Goal: Navigation & Orientation: Find specific page/section

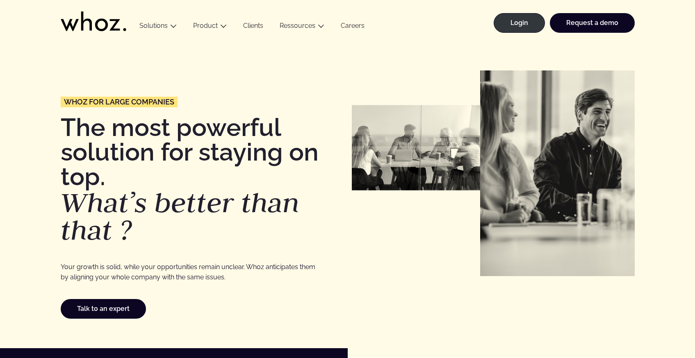
click at [114, 24] on icon at bounding box center [114, 24] width 11 height 11
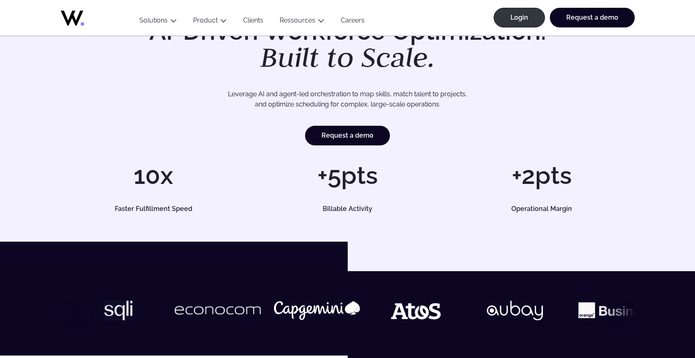
scroll to position [53, 0]
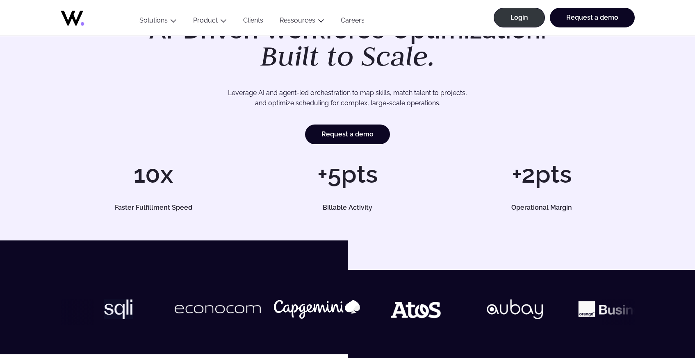
click at [561, 311] on img at bounding box center [604, 310] width 86 height 20
click at [568, 311] on img at bounding box center [611, 310] width 86 height 20
click at [562, 311] on img at bounding box center [605, 310] width 86 height 20
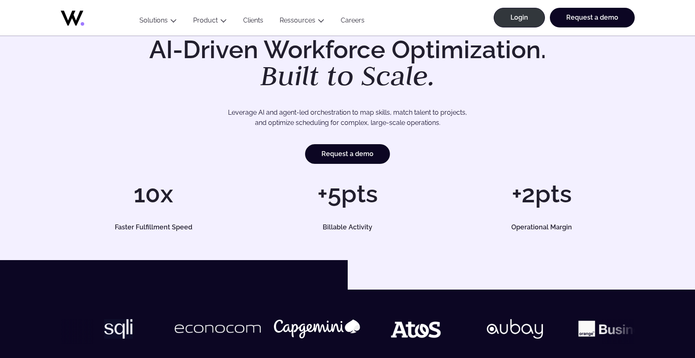
scroll to position [0, 0]
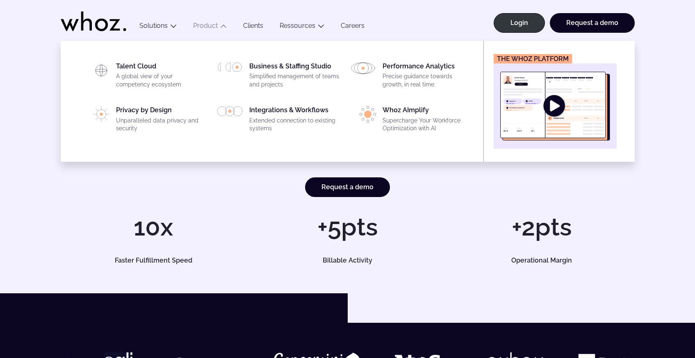
click at [559, 104] on img "Main" at bounding box center [555, 106] width 110 height 69
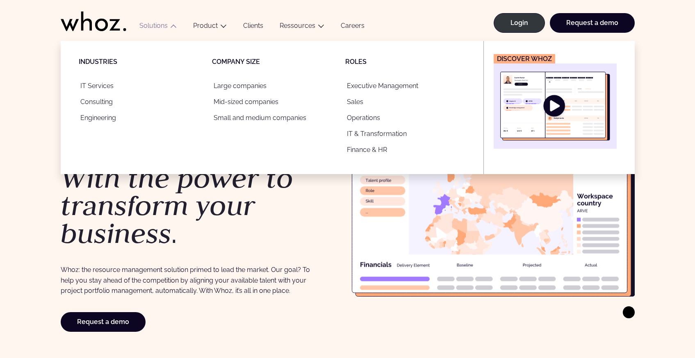
click at [555, 107] on img "Main" at bounding box center [555, 106] width 110 height 69
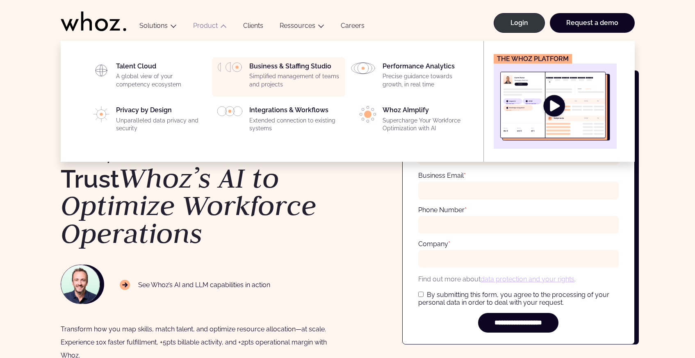
click at [275, 69] on div "Business & Staffing Studio Simplified management of teams and projects" at bounding box center [294, 77] width 91 height 30
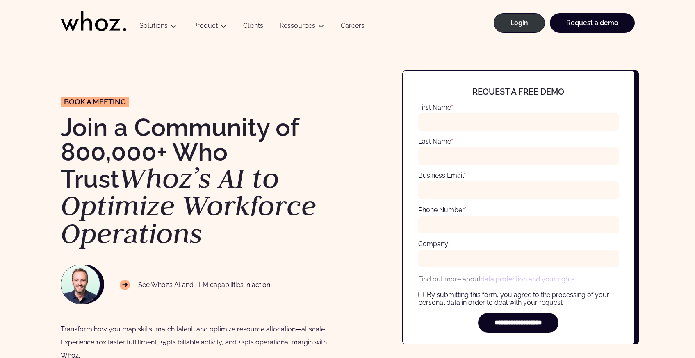
click at [96, 24] on icon at bounding box center [101, 24] width 13 height 13
